Goal: Check status: Check status

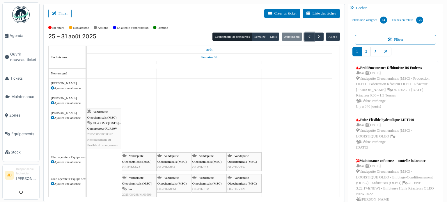
click at [103, 115] on span "Vandeputte Oleochemicals (MSC)" at bounding box center [101, 114] width 29 height 9
click at [105, 128] on span "OL-COMP [DATE] - Compresseur RLR30V" at bounding box center [103, 125] width 33 height 9
click at [100, 122] on span "OL-COMP [DATE] - Compresseur RLR30V" at bounding box center [103, 125] width 33 height 9
click at [108, 120] on div "Vandeputte Oleochemicals (MSC) | OL-COMP [DATE] - Compresseur RLR30V 2025/08/29…" at bounding box center [103, 128] width 33 height 39
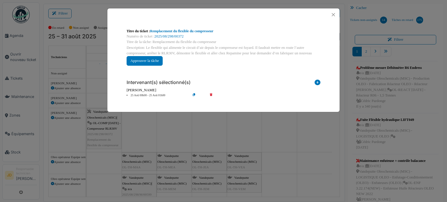
click at [196, 35] on div "Numéro de ticket : 2025/08/298/00372" at bounding box center [224, 37] width 194 height 6
click at [198, 32] on link "Remplacement du flexible du compresseur" at bounding box center [181, 31] width 63 height 4
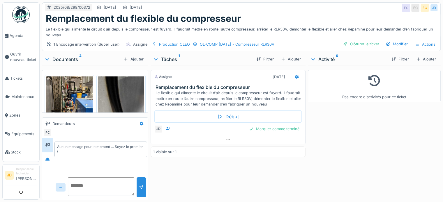
click at [128, 94] on img at bounding box center [121, 127] width 47 height 100
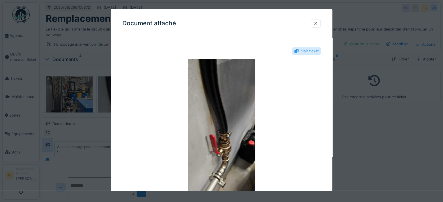
click at [317, 21] on div at bounding box center [315, 24] width 5 height 6
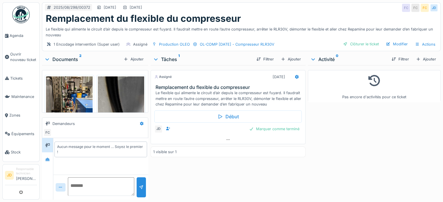
click at [62, 96] on img at bounding box center [69, 127] width 47 height 100
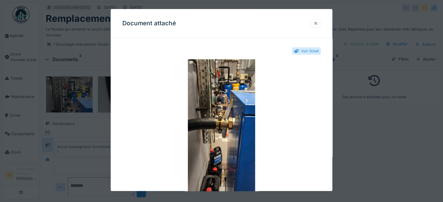
click at [317, 23] on div at bounding box center [315, 24] width 5 height 6
